Goal: Transaction & Acquisition: Book appointment/travel/reservation

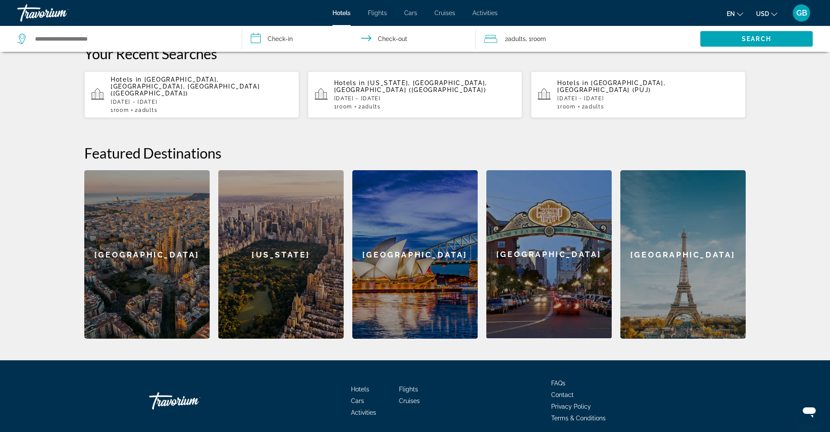
scroll to position [254, 0]
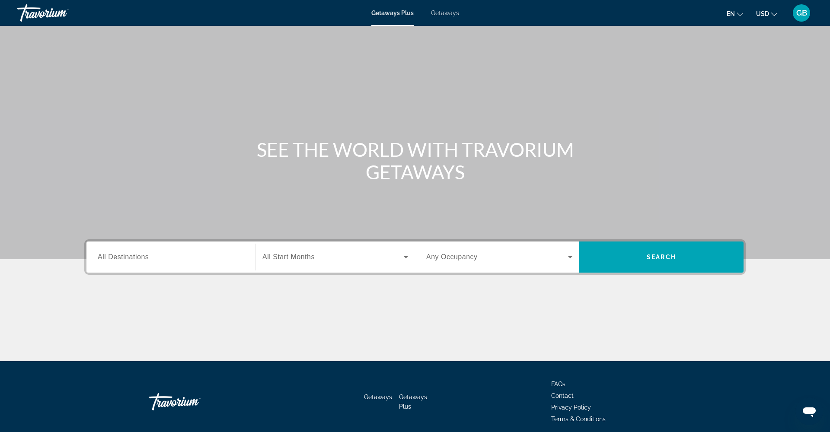
click at [448, 15] on span "Getaways" at bounding box center [445, 13] width 28 height 7
click at [393, 13] on span "Getaways Plus" at bounding box center [392, 13] width 42 height 7
click at [447, 12] on span "Getaways" at bounding box center [445, 13] width 28 height 7
click at [116, 258] on span "All Destinations" at bounding box center [123, 256] width 51 height 7
click at [116, 258] on input "Destination All Destinations" at bounding box center [171, 257] width 146 height 10
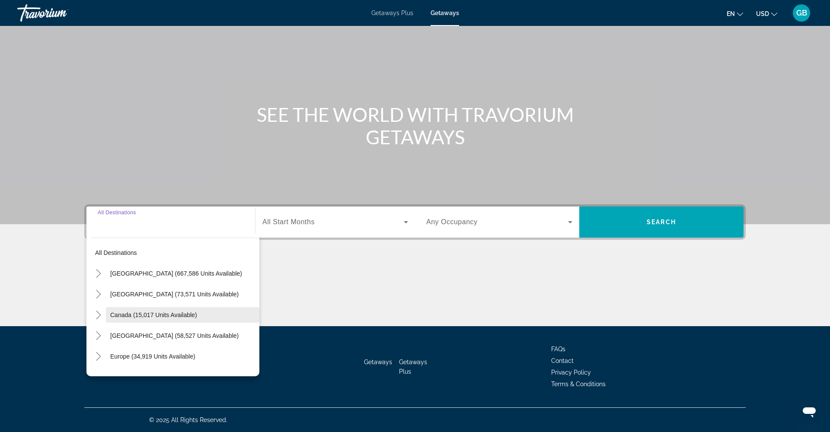
scroll to position [11, 0]
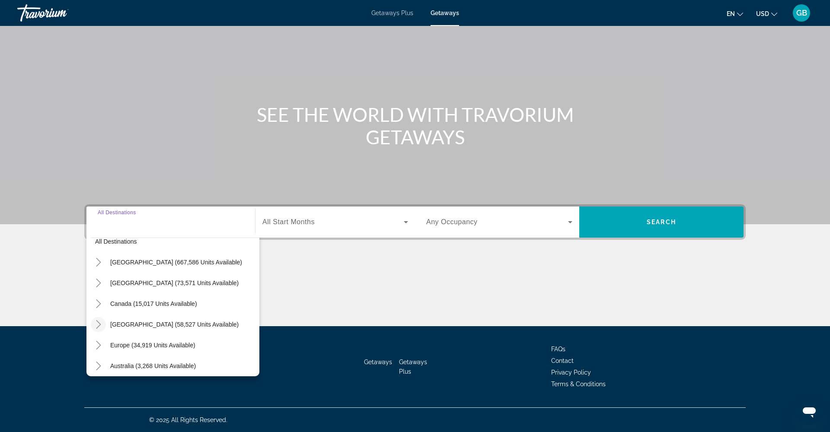
click at [101, 325] on icon "Toggle Caribbean & Atlantic Islands (58,527 units available)" at bounding box center [98, 324] width 9 height 9
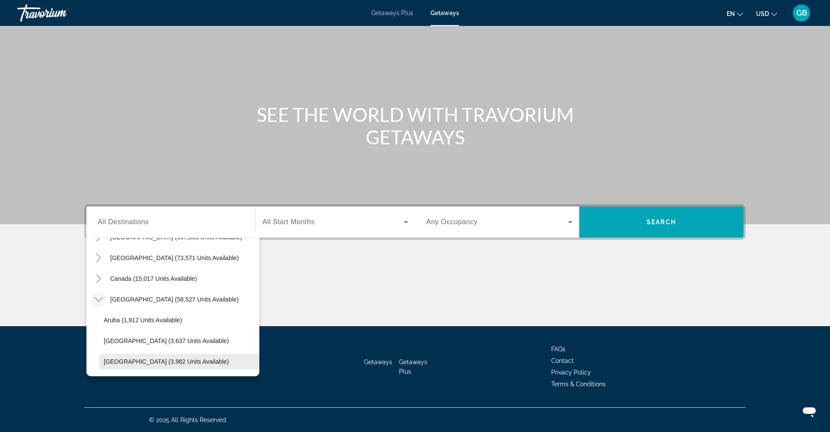
scroll to position [35, 0]
click at [95, 301] on icon "Toggle Caribbean & Atlantic Islands (58,527 units available)" at bounding box center [98, 301] width 9 height 9
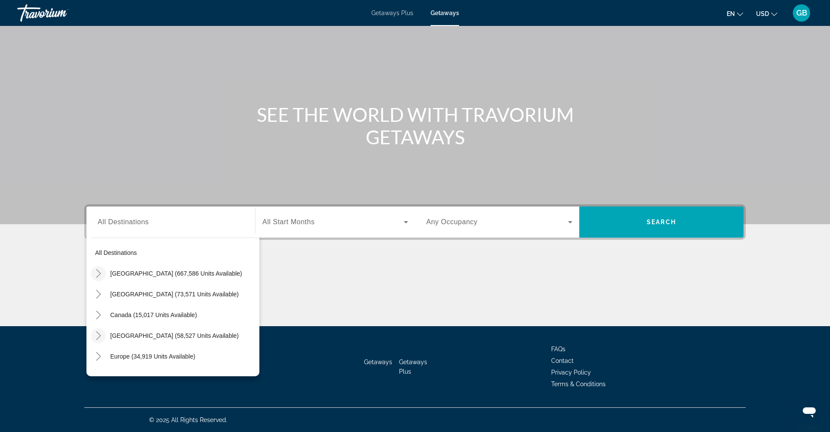
scroll to position [0, 0]
click at [102, 273] on icon "Toggle United States (667,586 units available)" at bounding box center [98, 273] width 9 height 9
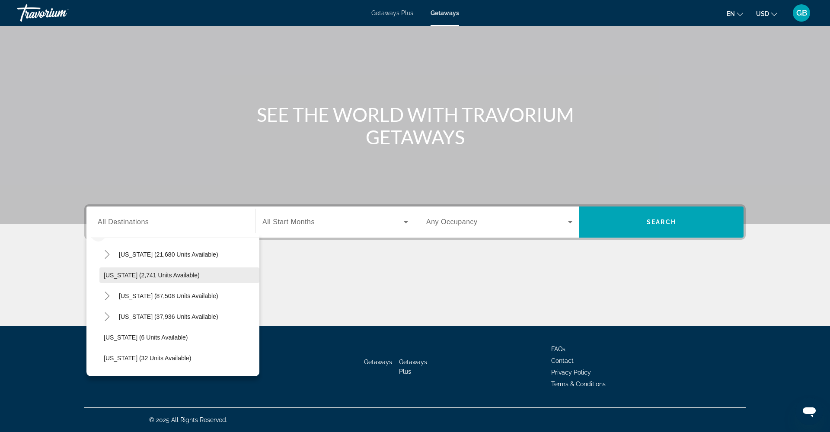
scroll to position [41, 0]
click at [107, 253] on icon "Toggle Arizona (21,680 units available)" at bounding box center [107, 253] width 9 height 9
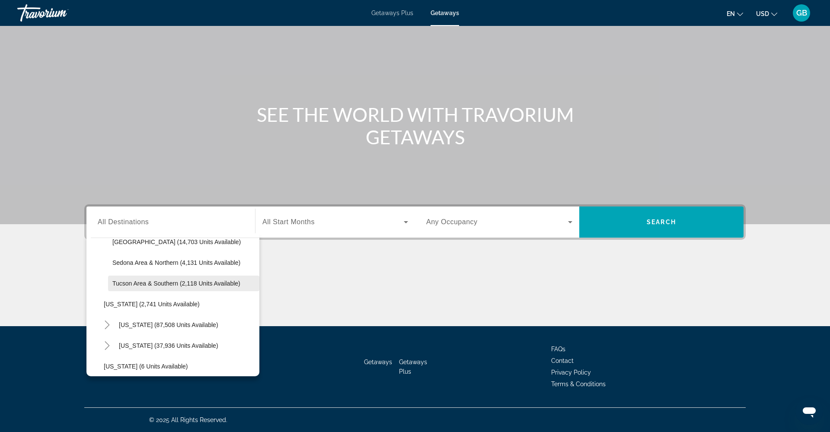
scroll to position [94, 0]
click at [156, 285] on span "Tucson Area & Southern (2,118 units available)" at bounding box center [176, 283] width 128 height 7
type input "**********"
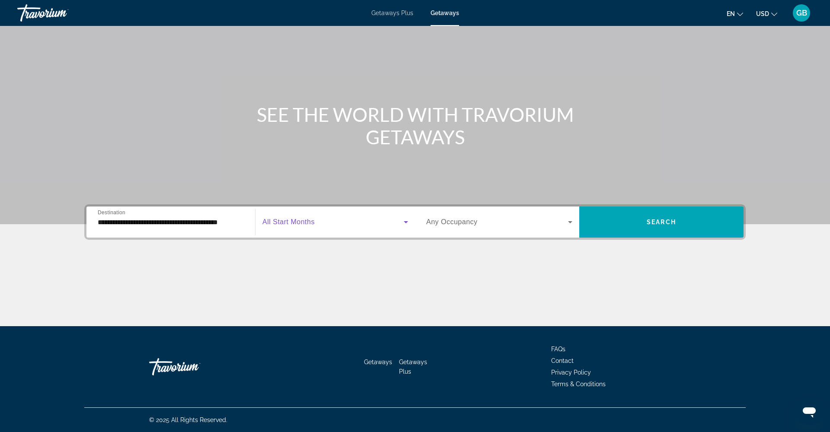
click at [405, 223] on icon "Search widget" at bounding box center [406, 222] width 10 height 10
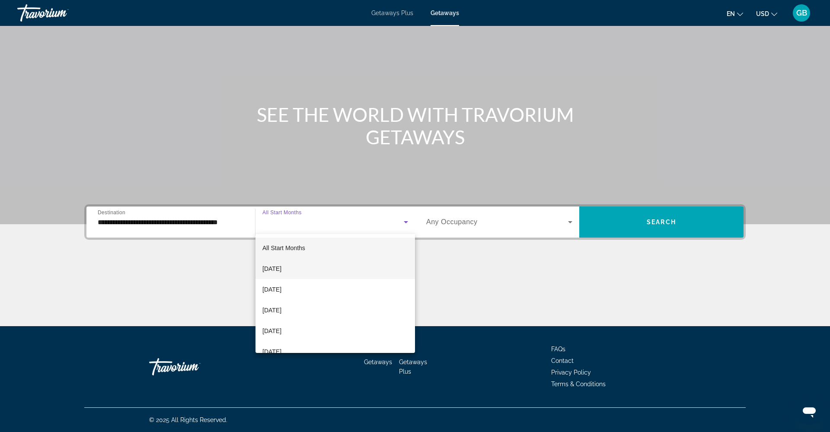
click at [281, 267] on span "September 2025" at bounding box center [271, 269] width 19 height 10
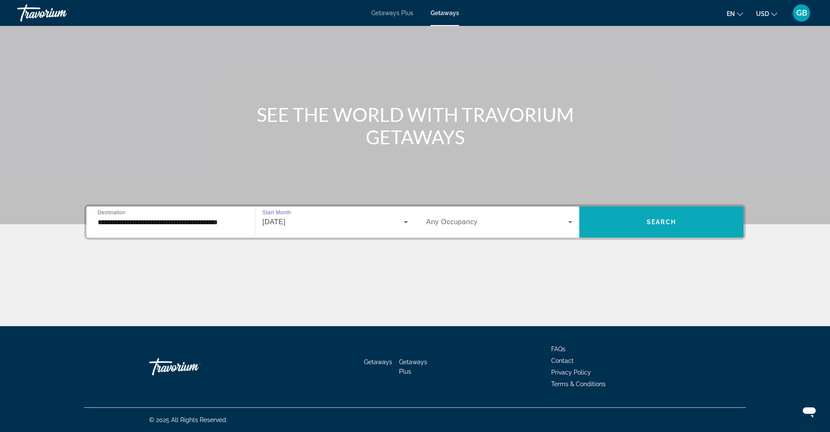
click at [647, 219] on span "Search" at bounding box center [661, 222] width 29 height 7
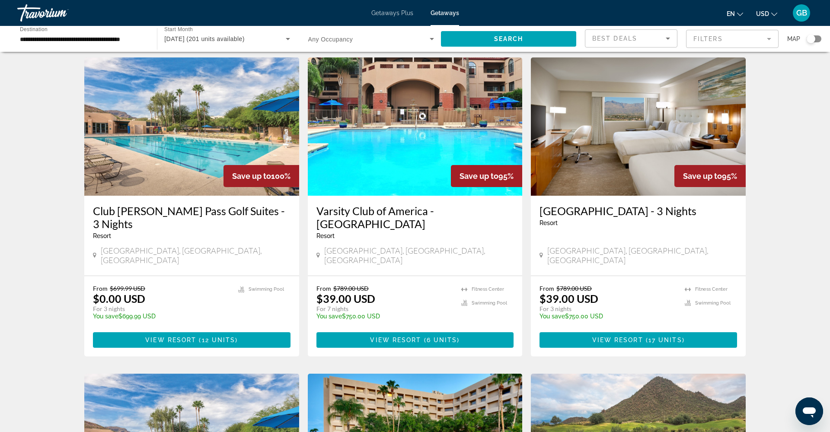
scroll to position [21, 0]
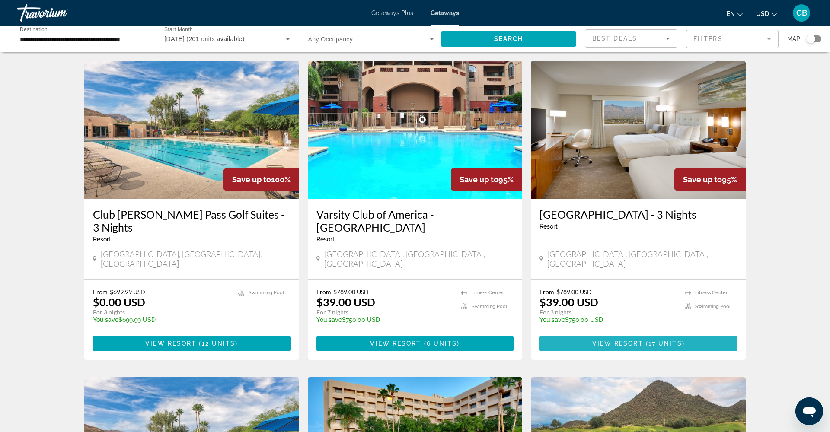
click at [638, 340] on span "View Resort" at bounding box center [617, 343] width 51 height 7
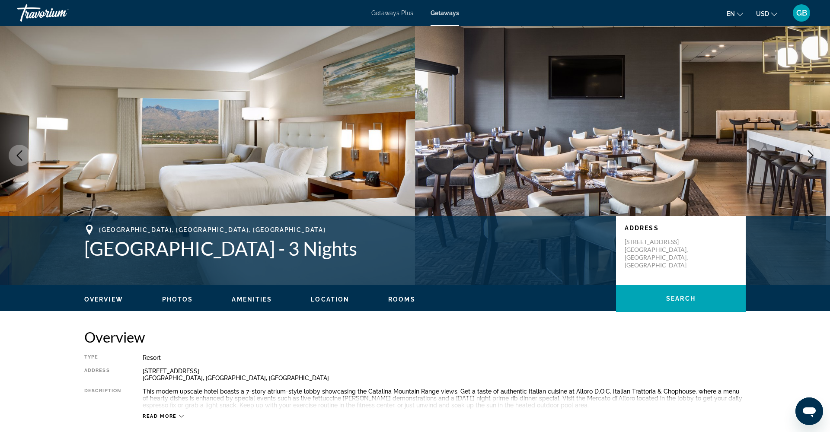
click at [808, 156] on icon "Next image" at bounding box center [810, 155] width 10 height 10
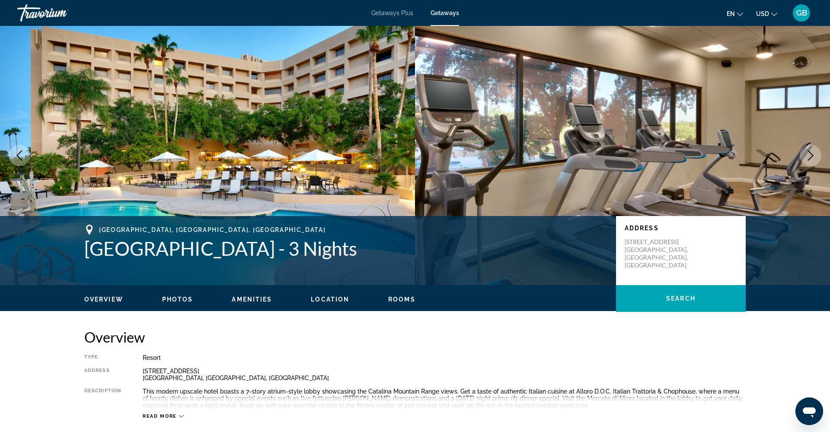
click at [808, 156] on icon "Next image" at bounding box center [810, 155] width 10 height 10
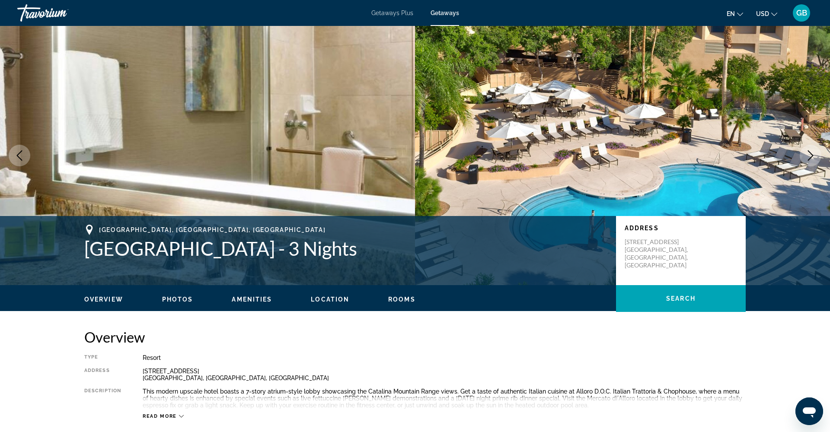
click at [808, 156] on icon "Next image" at bounding box center [810, 155] width 10 height 10
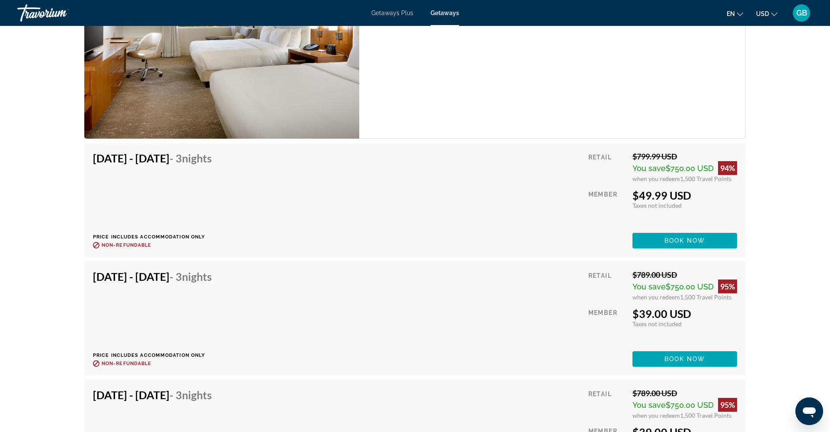
scroll to position [1320, 0]
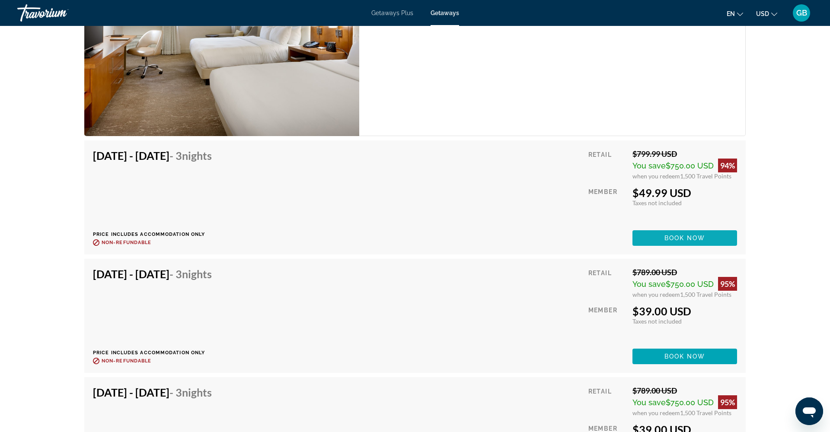
click at [686, 240] on span "Book now" at bounding box center [684, 238] width 41 height 7
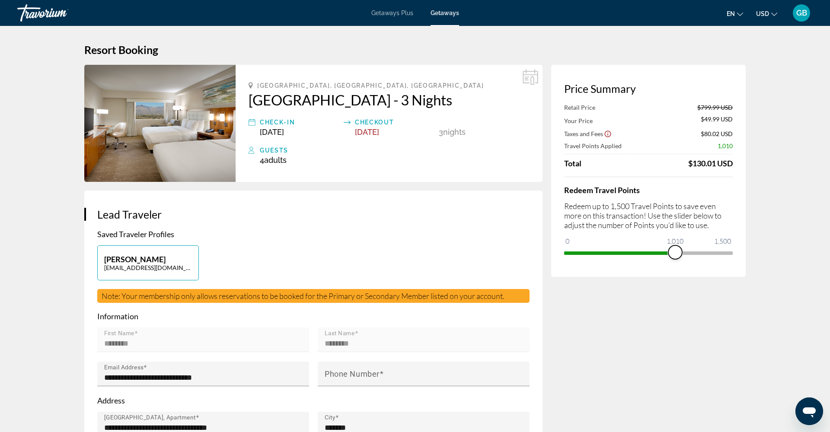
drag, startPoint x: 727, startPoint y: 255, endPoint x: 675, endPoint y: 251, distance: 51.6
click at [675, 251] on span "ngx-slider" at bounding box center [675, 253] width 14 height 14
drag, startPoint x: 674, startPoint y: 250, endPoint x: 646, endPoint y: 249, distance: 28.1
click at [646, 249] on span "ngx-slider" at bounding box center [646, 253] width 14 height 14
drag, startPoint x: 646, startPoint y: 249, endPoint x: 764, endPoint y: 281, distance: 121.8
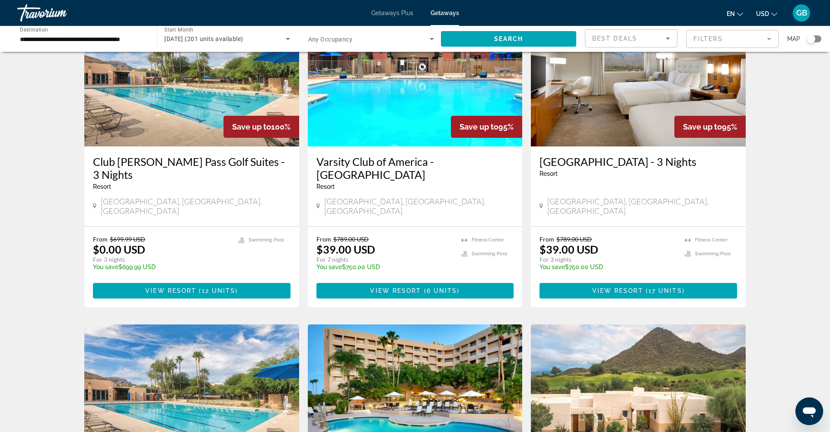
scroll to position [77, 0]
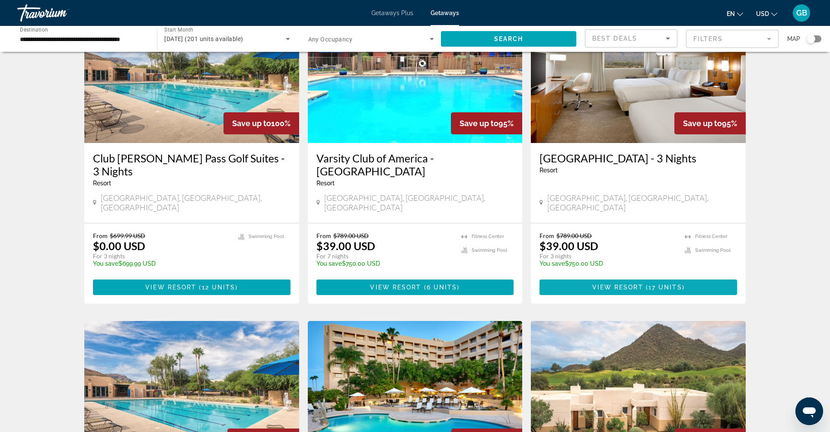
click at [631, 284] on span "View Resort" at bounding box center [617, 287] width 51 height 7
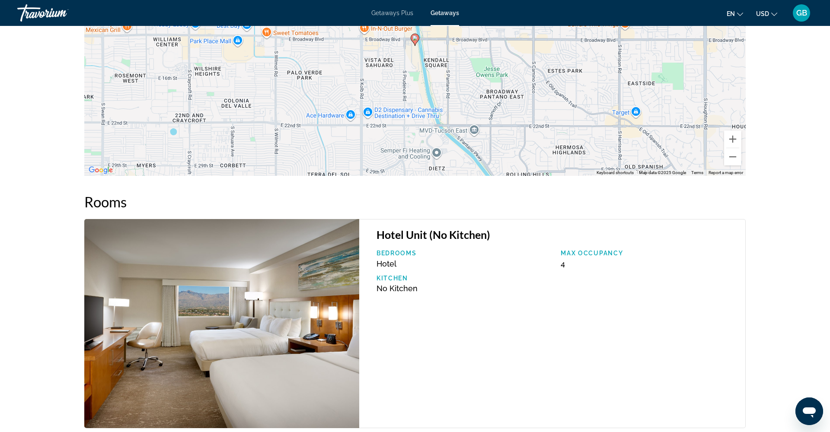
scroll to position [1021, 0]
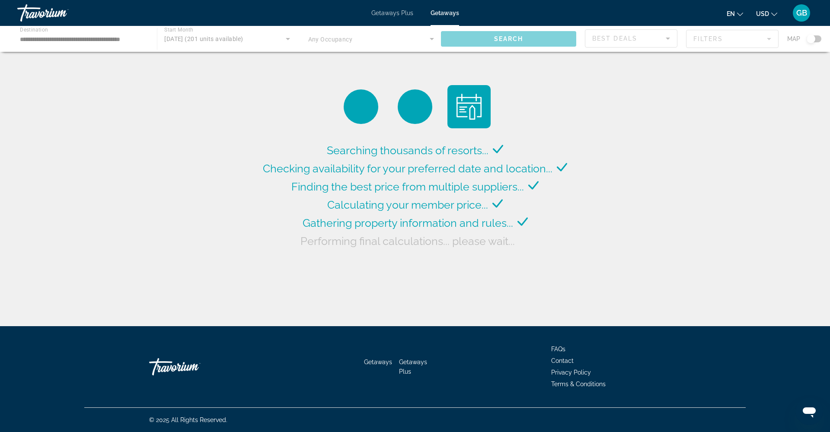
click at [116, 40] on div "Main content" at bounding box center [415, 39] width 830 height 26
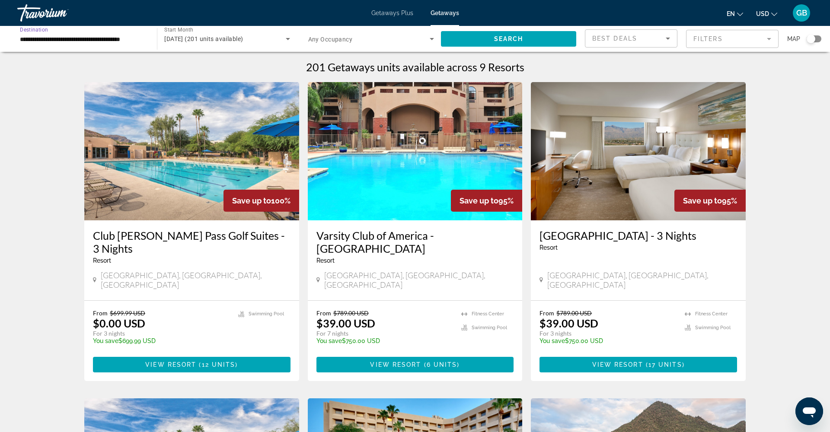
click at [134, 39] on input "**********" at bounding box center [83, 39] width 126 height 10
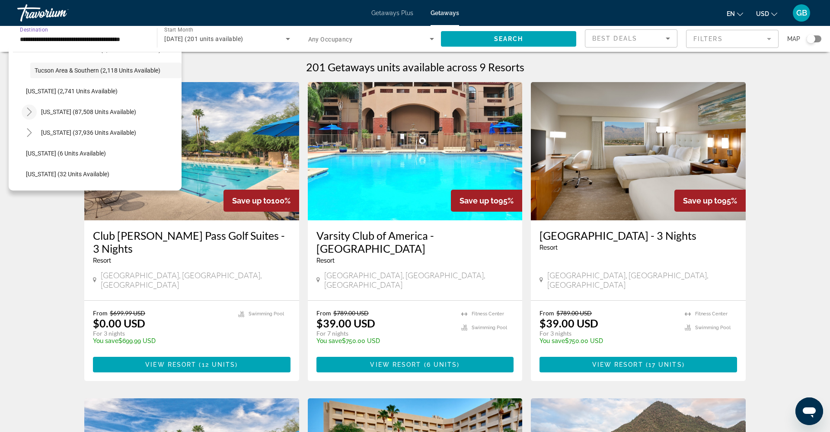
scroll to position [121, 0]
click at [28, 133] on icon "Toggle Colorado (37,936 units available)" at bounding box center [29, 132] width 9 height 9
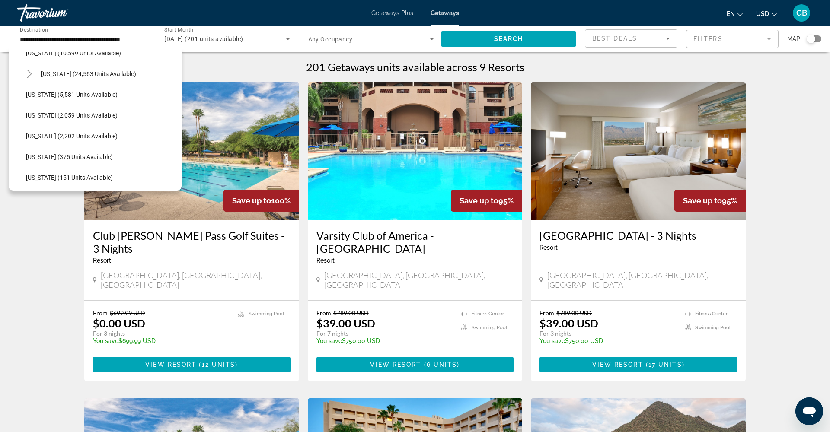
scroll to position [340, 0]
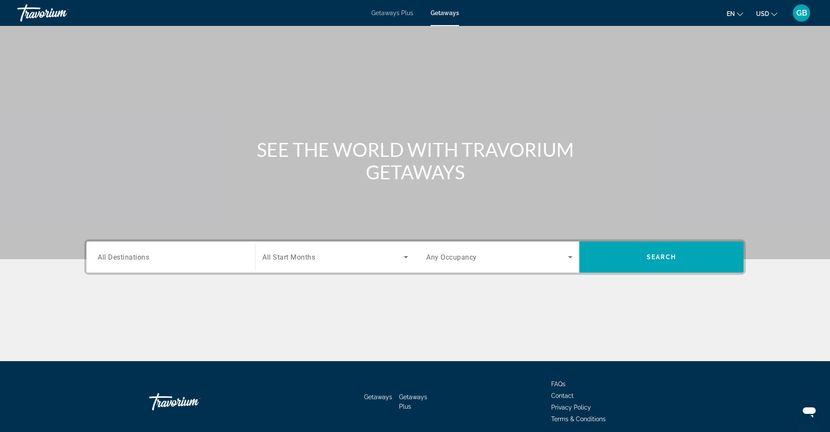
click at [113, 261] on input "Destination All Destinations" at bounding box center [171, 257] width 146 height 10
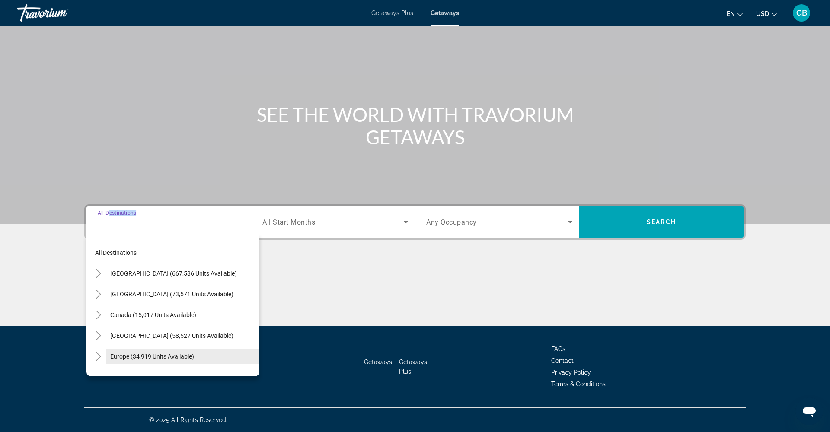
scroll to position [13, 0]
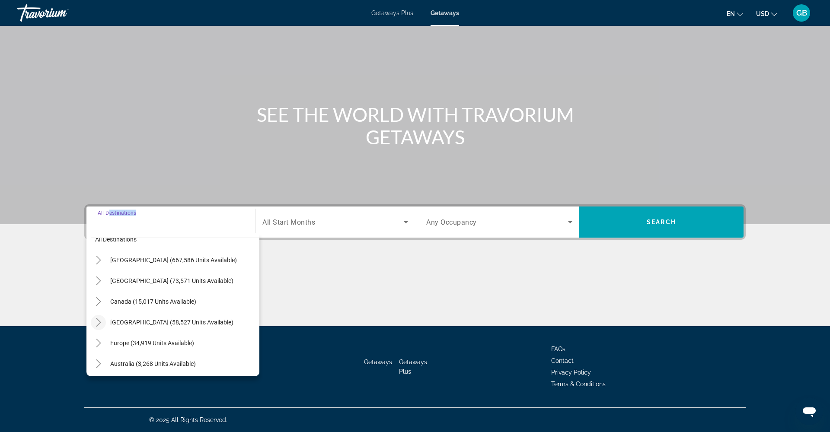
click at [99, 324] on icon "Toggle Caribbean & Atlantic Islands (58,527 units available)" at bounding box center [98, 322] width 5 height 9
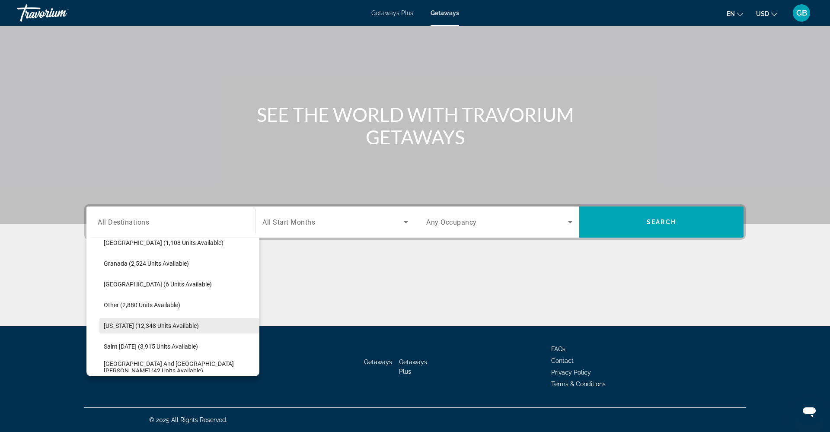
scroll to position [197, 0]
click at [126, 327] on span "Puerto Rico (12,348 units available)" at bounding box center [151, 325] width 95 height 7
type input "**********"
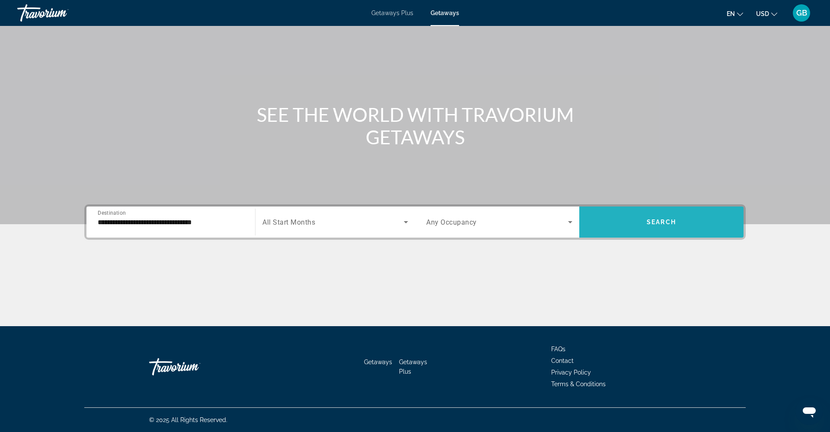
click at [660, 223] on span "Search" at bounding box center [661, 222] width 29 height 7
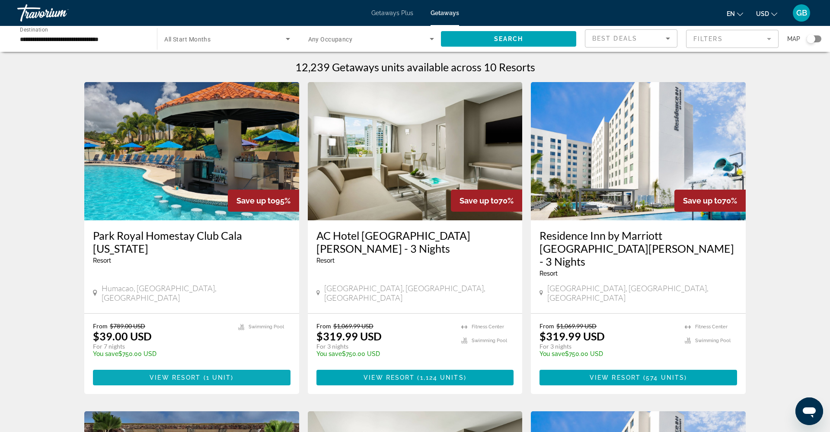
click at [180, 374] on span "View Resort" at bounding box center [175, 377] width 51 height 7
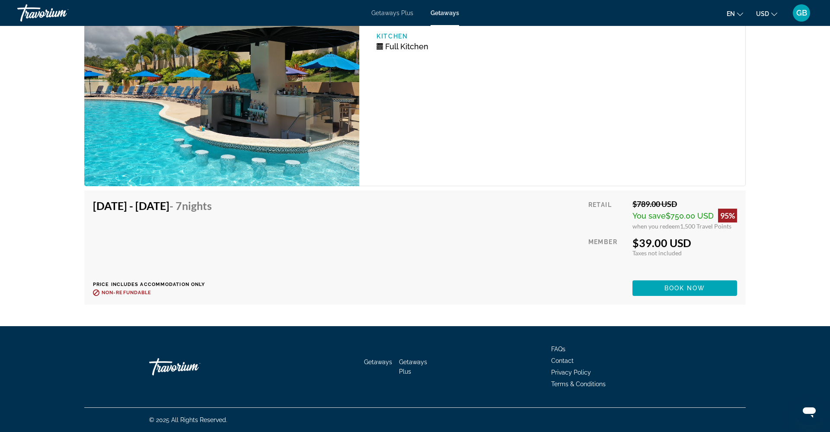
scroll to position [1469, 0]
click at [682, 290] on span "Book now" at bounding box center [684, 288] width 41 height 7
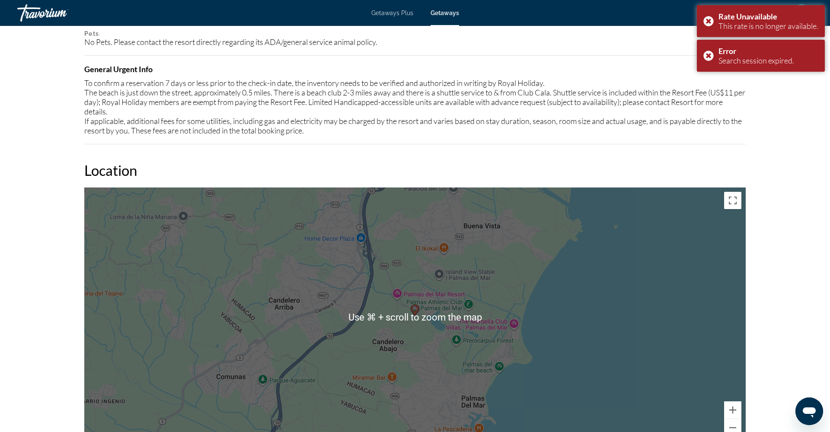
scroll to position [952, 0]
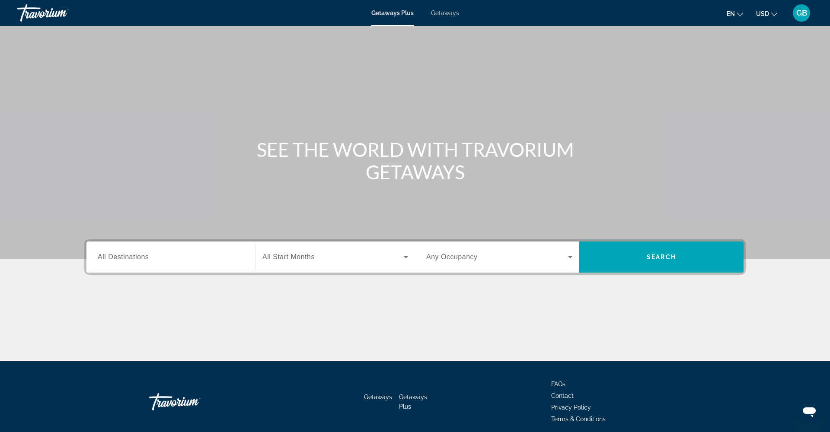
click at [800, 13] on span "GB" at bounding box center [801, 13] width 11 height 9
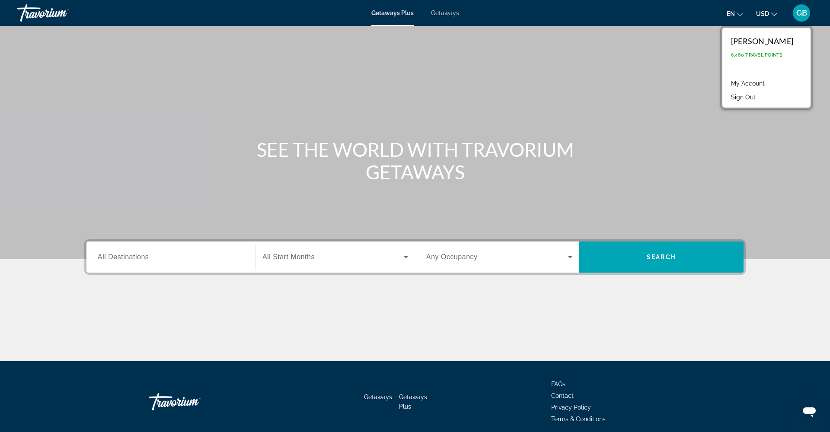
click at [750, 83] on link "My Account" at bounding box center [748, 83] width 42 height 11
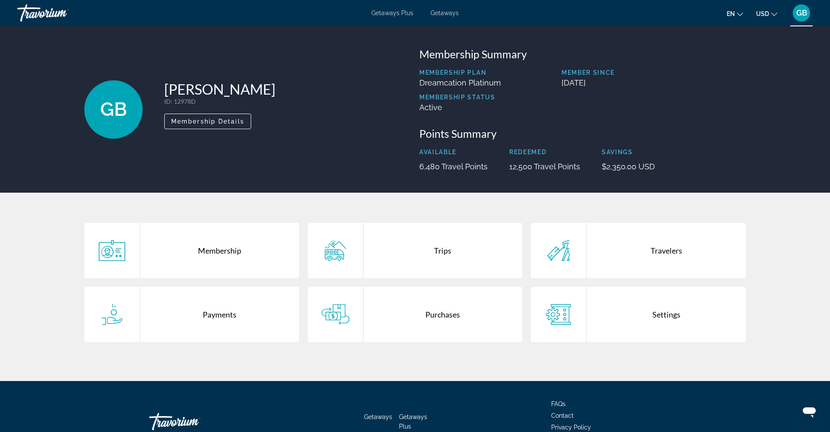
click at [432, 316] on div "Purchases" at bounding box center [443, 314] width 159 height 55
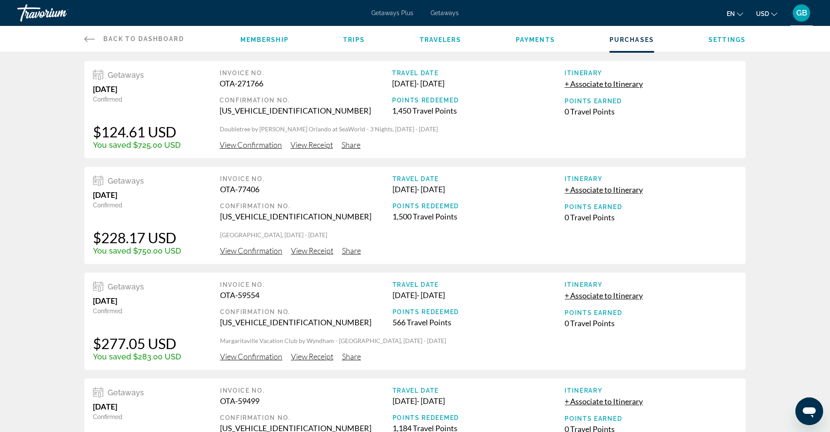
click at [262, 147] on span "View Confirmation" at bounding box center [251, 145] width 62 height 10
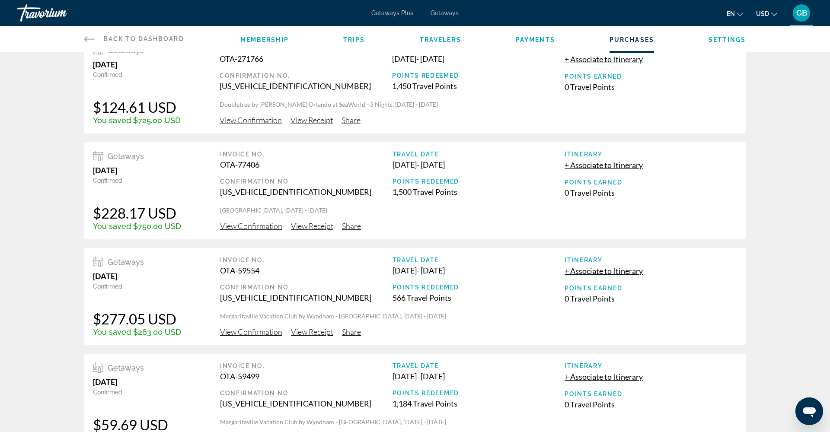
click at [254, 229] on span "View Confirmation" at bounding box center [251, 226] width 62 height 10
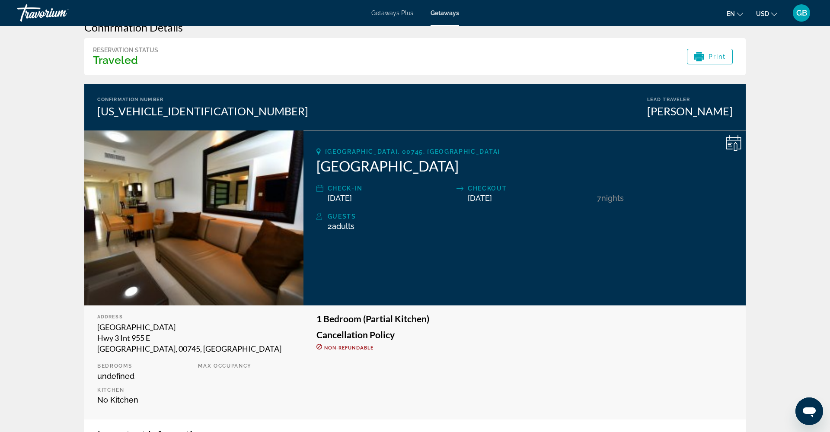
scroll to position [19, 0]
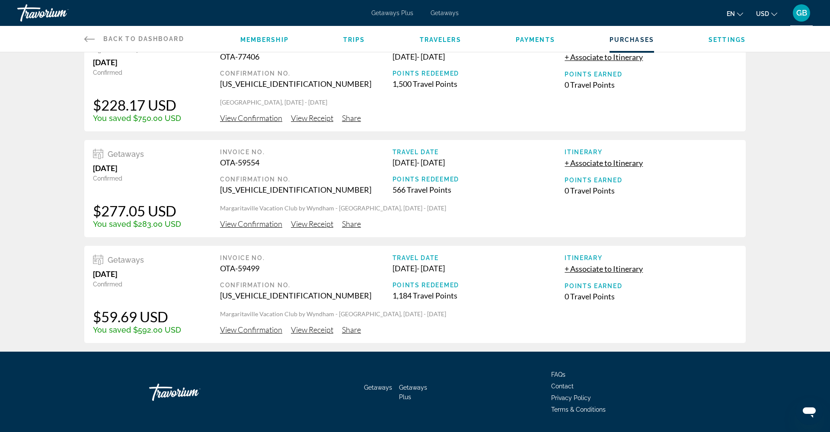
scroll to position [136, 0]
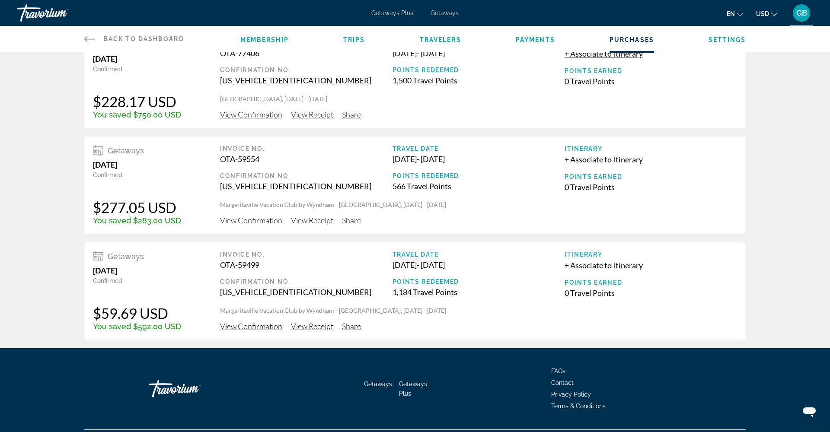
click at [251, 331] on span "View Confirmation" at bounding box center [251, 327] width 62 height 10
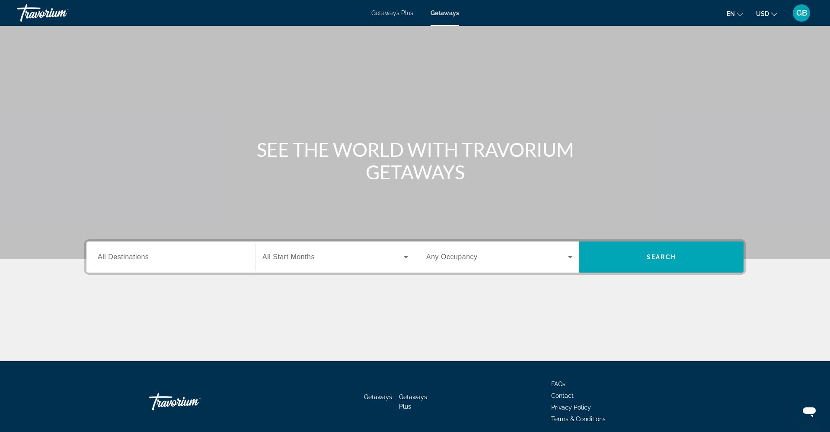
click at [797, 12] on span "GB" at bounding box center [801, 13] width 11 height 9
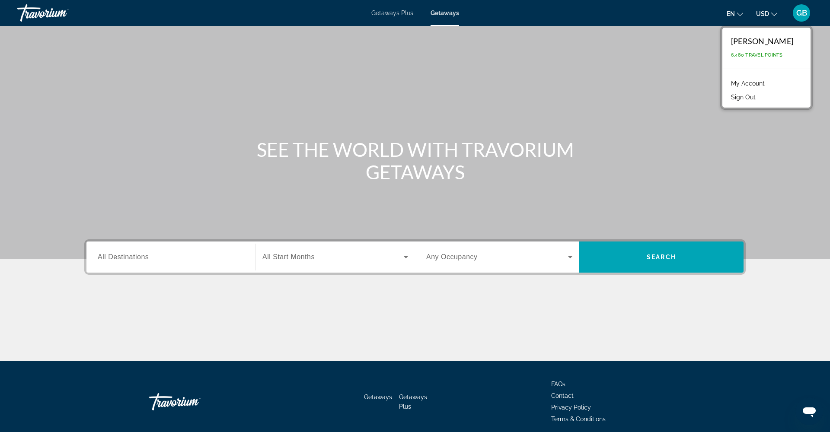
click at [750, 84] on link "My Account" at bounding box center [748, 83] width 42 height 11
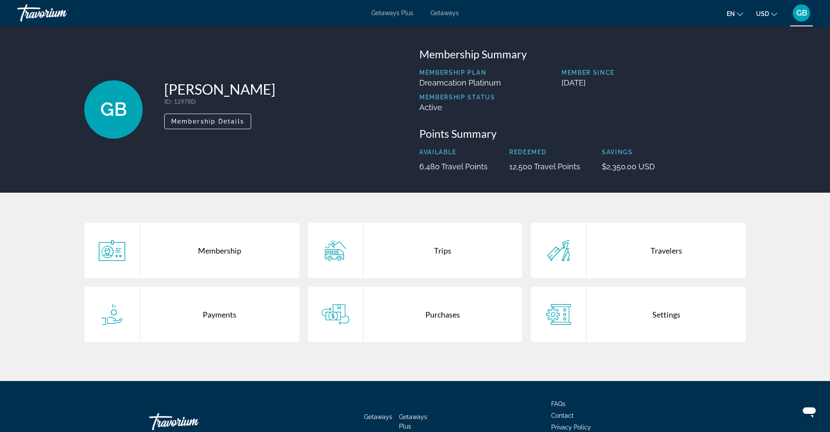
click at [440, 252] on div "Trips" at bounding box center [443, 250] width 159 height 55
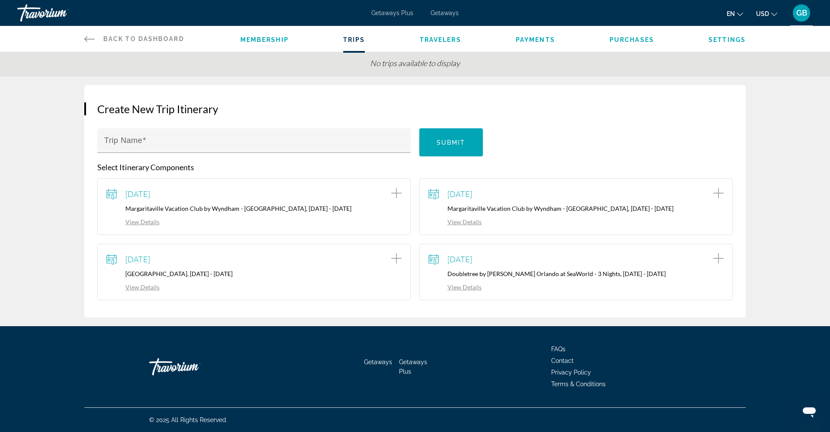
scroll to position [47, 0]
click at [138, 222] on link "View Details" at bounding box center [132, 221] width 53 height 7
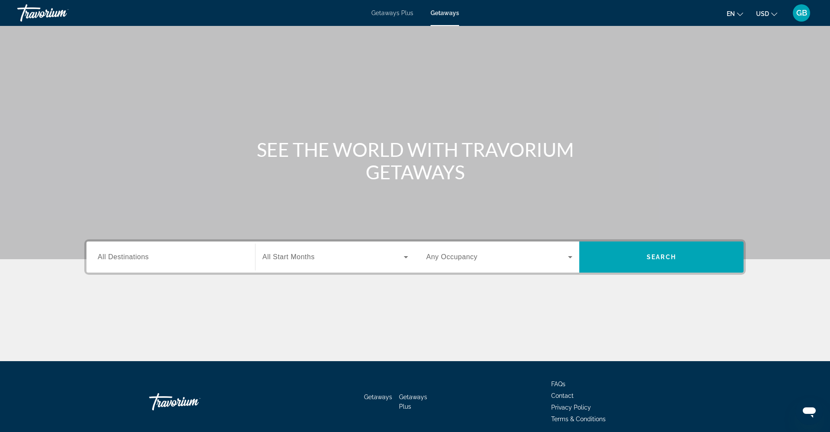
click at [799, 12] on span "GB" at bounding box center [801, 13] width 11 height 9
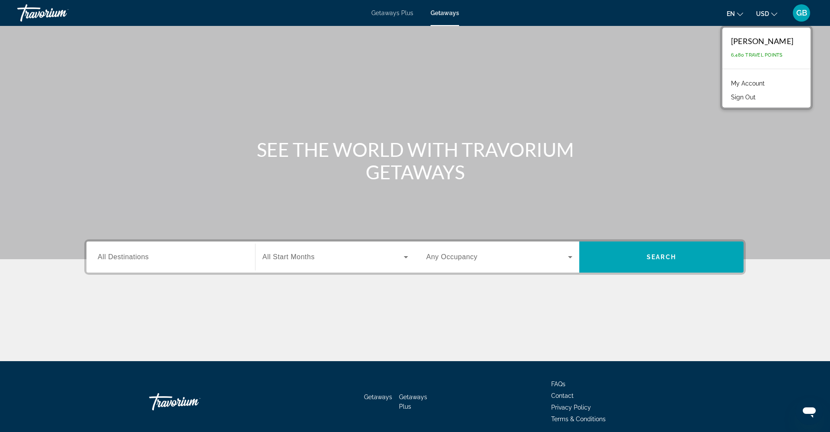
click at [744, 82] on link "My Account" at bounding box center [748, 83] width 42 height 11
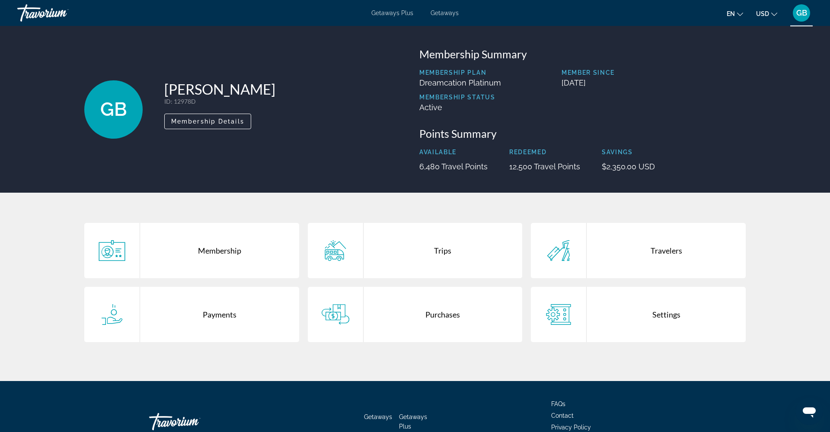
click at [438, 313] on div "Purchases" at bounding box center [443, 314] width 159 height 55
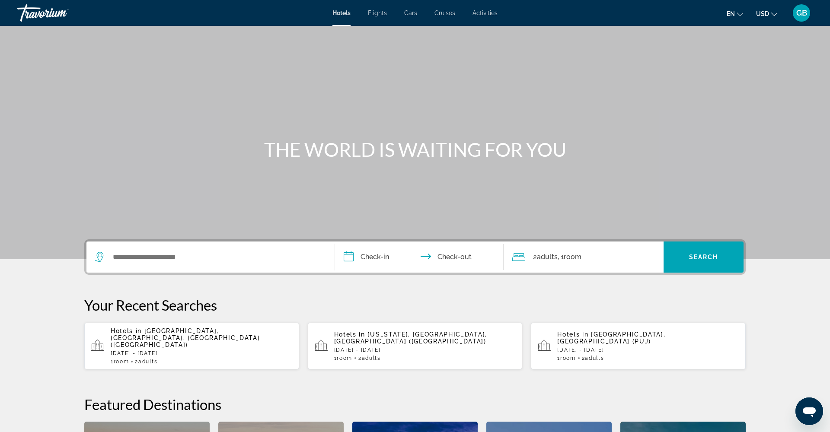
click at [802, 10] on span "GB" at bounding box center [801, 13] width 11 height 9
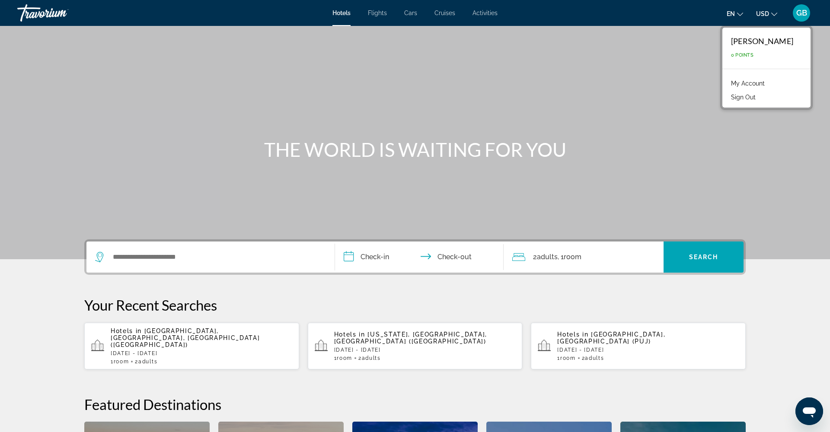
click at [746, 83] on link "My Account" at bounding box center [748, 83] width 42 height 11
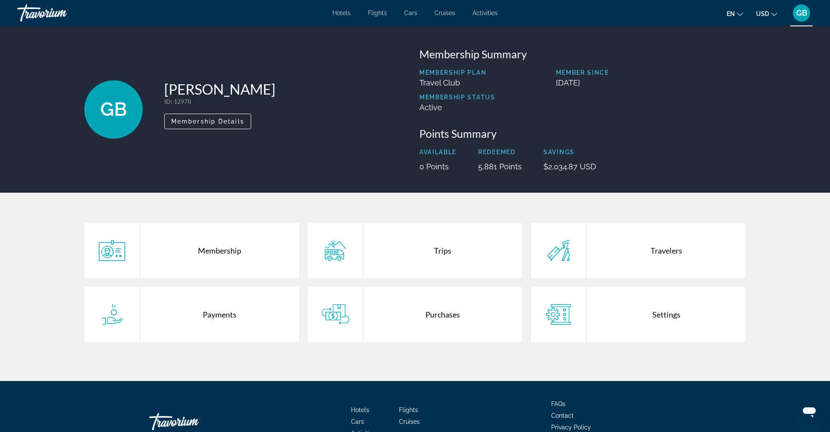
click at [445, 315] on div "Purchases" at bounding box center [443, 314] width 159 height 55
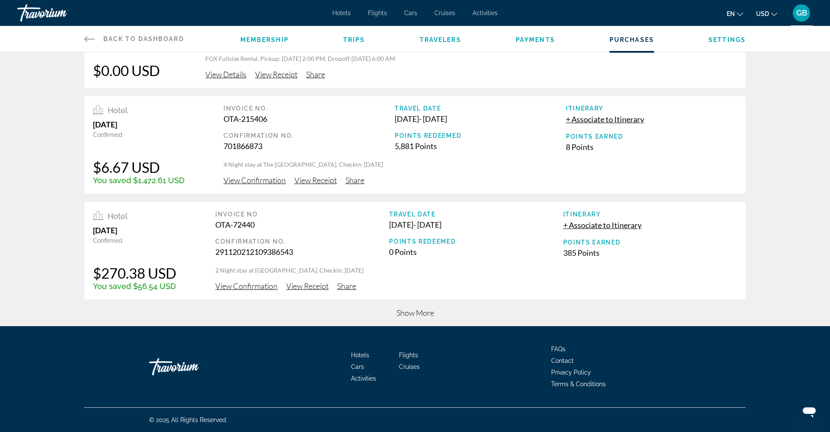
scroll to position [284, 0]
click at [264, 180] on span "View Confirmation" at bounding box center [254, 180] width 62 height 10
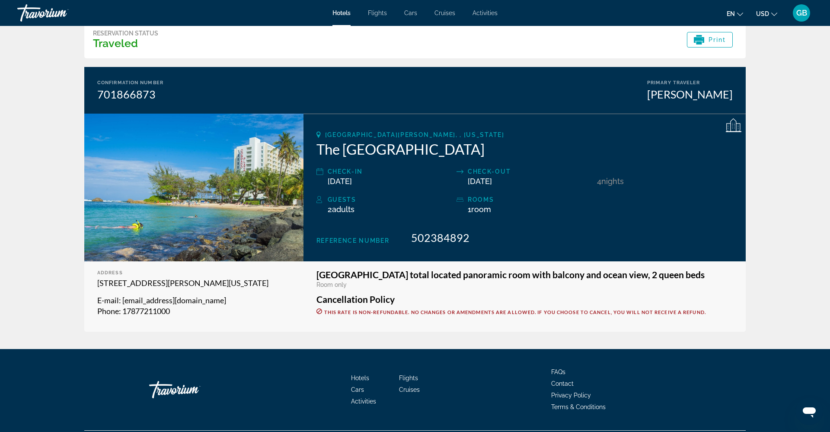
scroll to position [41, 0]
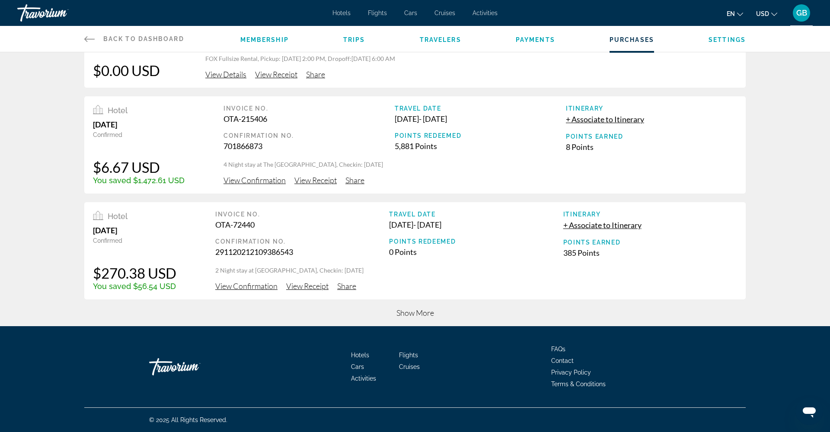
scroll to position [284, 0]
click at [416, 315] on span "Show More" at bounding box center [415, 313] width 38 height 10
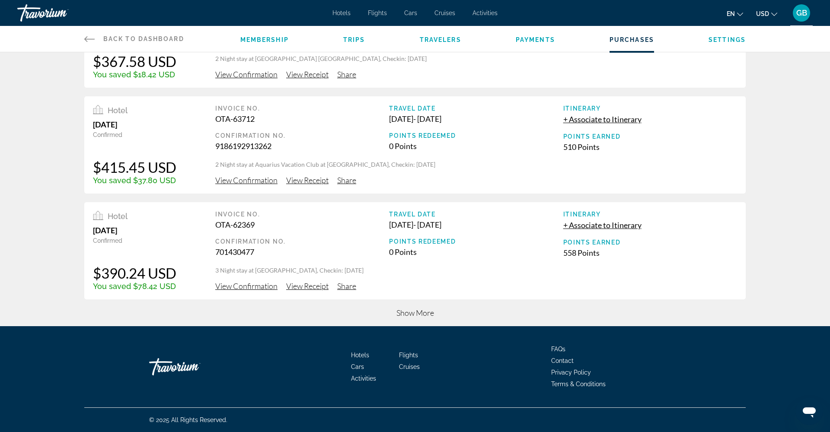
scroll to position [820, 0]
